Goal: Find specific page/section: Find specific page/section

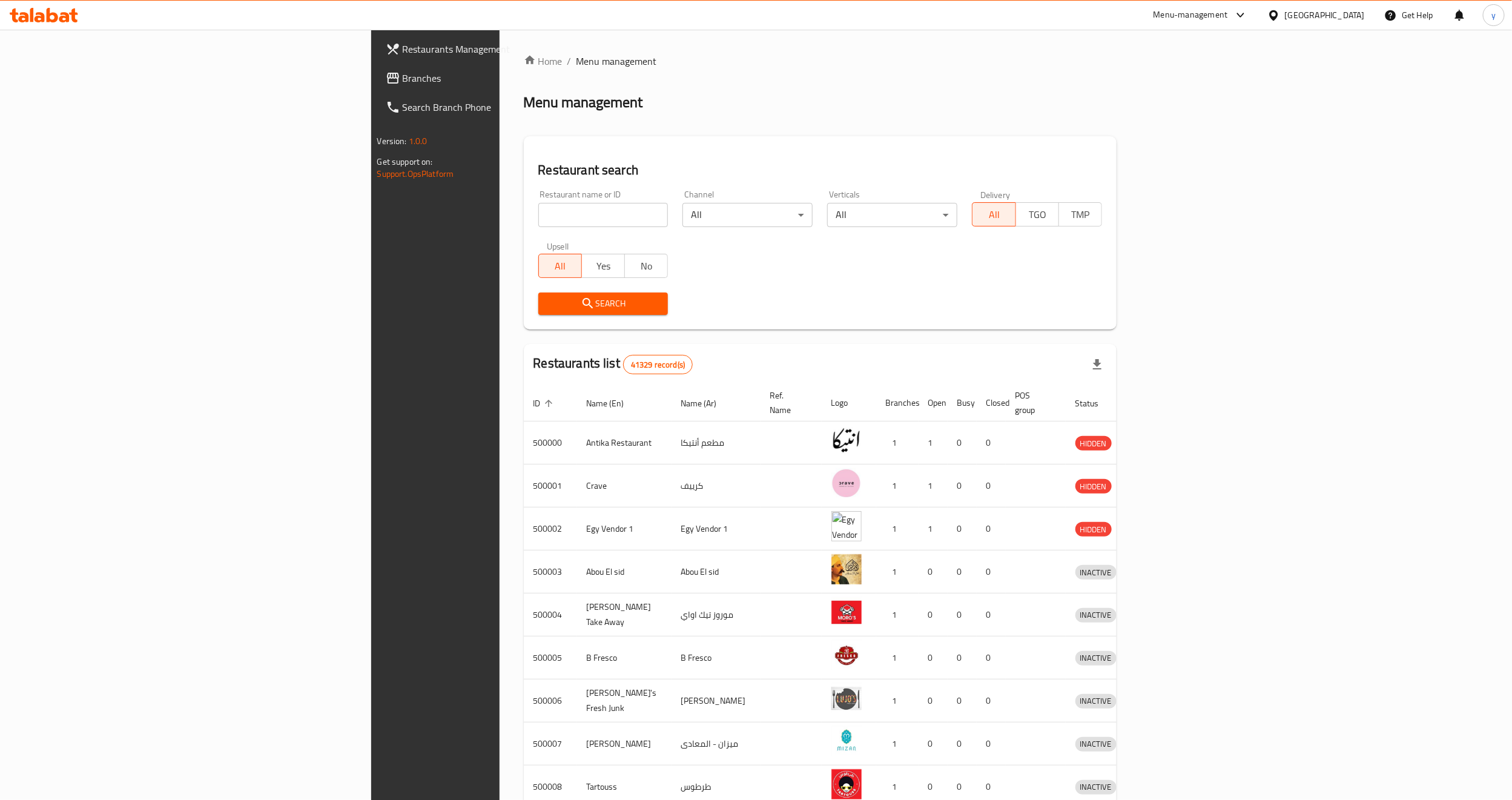
click at [538, 211] on input "search" at bounding box center [603, 215] width 130 height 24
type input "232005"
click button "Search" at bounding box center [603, 303] width 130 height 22
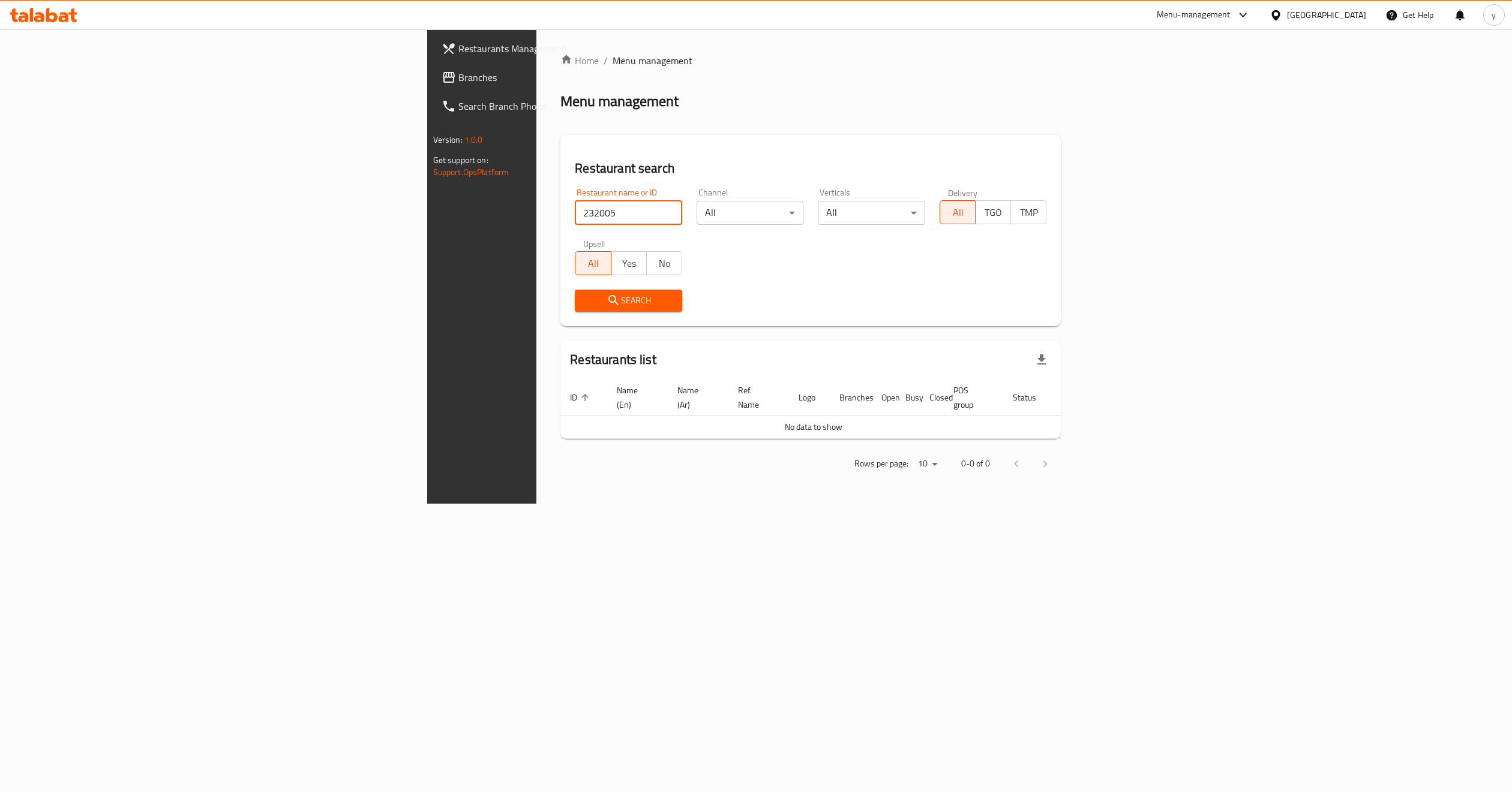
click at [575, 213] on input "232005" at bounding box center [629, 213] width 107 height 24
click at [1230, 18] on div "Menu-management" at bounding box center [1193, 15] width 74 height 15
click at [1204, 72] on div "Catalog" at bounding box center [1218, 81] width 180 height 28
